Goal: Answer question/provide support: Share knowledge or assist other users

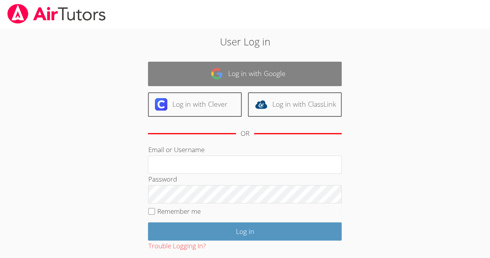
click at [189, 71] on link "Log in with Google" at bounding box center [245, 74] width 194 height 24
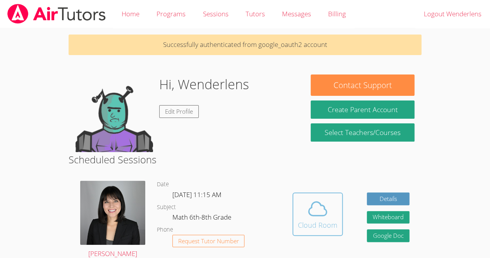
click at [325, 220] on div "Cloud Room" at bounding box center [318, 224] width 40 height 11
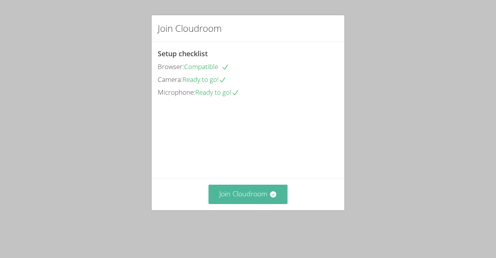
click at [258, 198] on button "Join Cloudroom" at bounding box center [247, 193] width 79 height 19
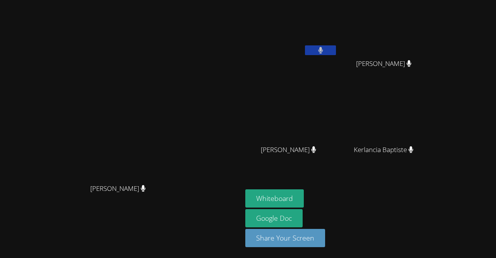
click at [285, 208] on form "Whiteboard" at bounding box center [274, 199] width 58 height 20
click at [285, 204] on button "Whiteboard" at bounding box center [274, 198] width 58 height 18
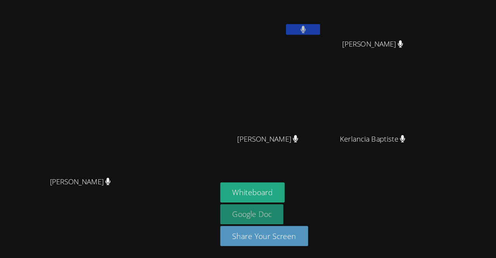
click at [301, 222] on link "Google Doc" at bounding box center [273, 218] width 57 height 18
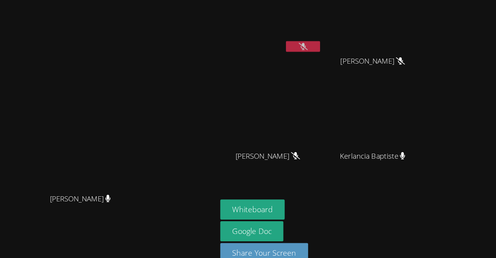
click at [325, 50] on icon at bounding box center [320, 50] width 8 height 7
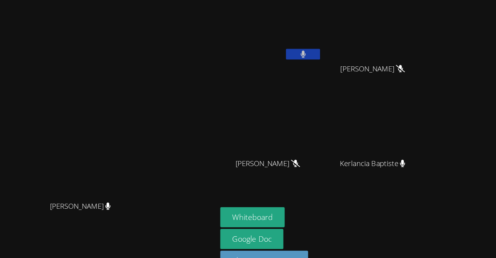
click at [336, 46] on button at bounding box center [320, 50] width 31 height 10
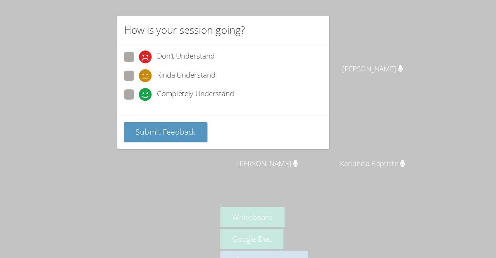
click at [177, 91] on icon at bounding box center [177, 87] width 12 height 12
click at [177, 89] on input "Completely Understand" at bounding box center [174, 85] width 7 height 7
radio input "true"
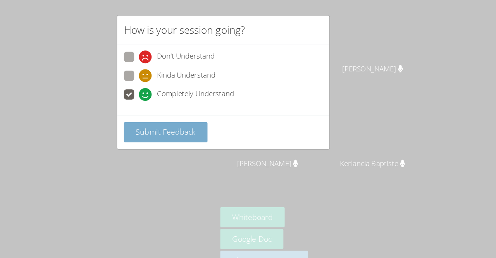
click at [180, 117] on span "Submit Feedback" at bounding box center [196, 120] width 54 height 9
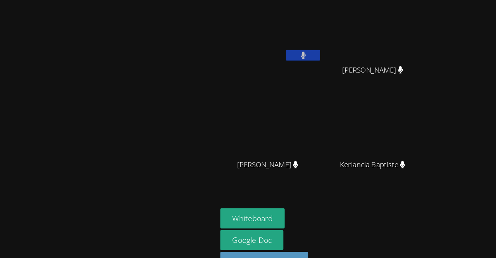
click at [63, 76] on video at bounding box center [121, 113] width 116 height 133
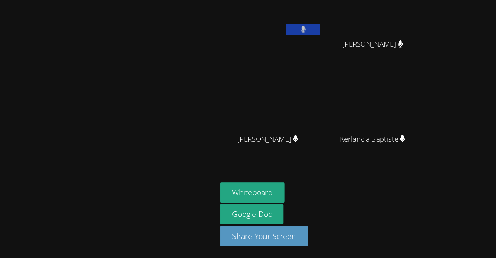
click at [304, 168] on aside "Wenderlens [PERSON_NAME] [PERSON_NAME] [PERSON_NAME] [PERSON_NAME] [PERSON_NAME…" at bounding box center [339, 129] width 194 height 258
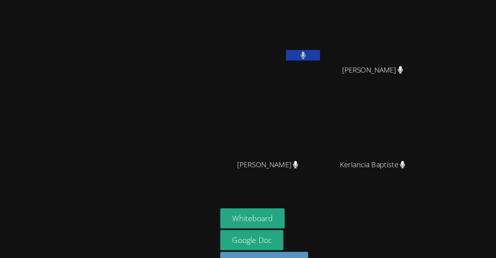
click at [179, 107] on video at bounding box center [121, 113] width 116 height 133
click at [63, 114] on video at bounding box center [121, 113] width 116 height 133
